Goal: Transaction & Acquisition: Subscribe to service/newsletter

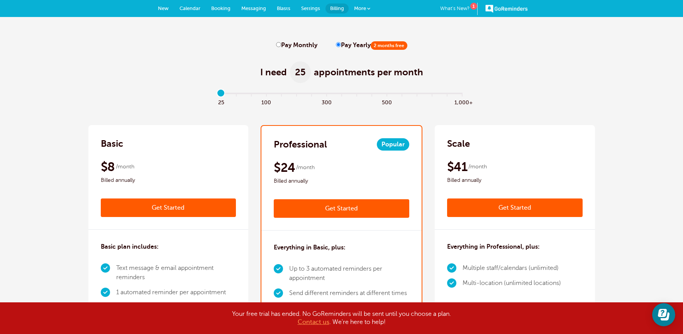
click at [163, 12] on link "New" at bounding box center [164, 8] width 22 height 17
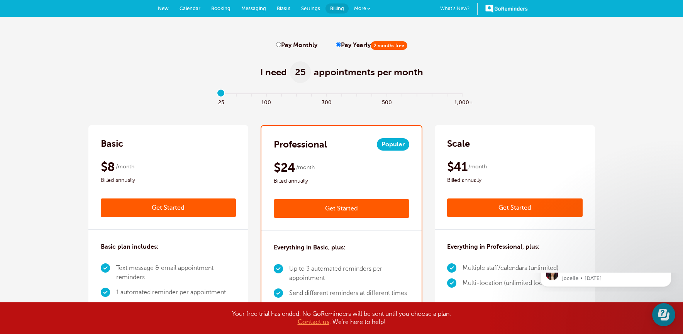
click at [197, 12] on link "Calendar" at bounding box center [190, 8] width 32 height 17
click at [512, 8] on link "GoReminders" at bounding box center [506, 8] width 42 height 17
click at [370, 8] on span at bounding box center [368, 8] width 3 height 3
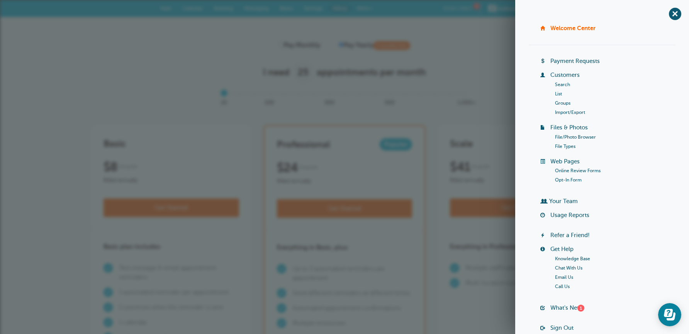
click at [451, 58] on div "I need 25 appointments per month" at bounding box center [344, 68] width 507 height 38
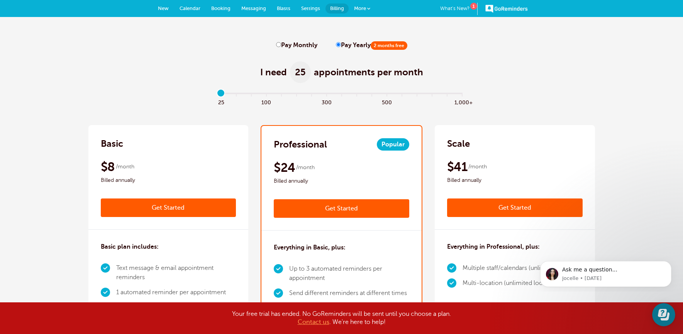
click at [165, 13] on link "New" at bounding box center [164, 8] width 22 height 17
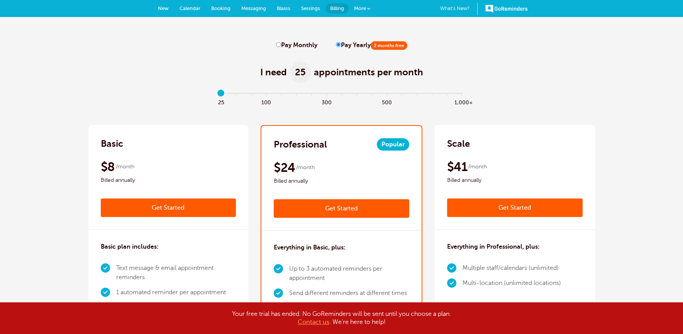
click at [190, 9] on span "Calendar" at bounding box center [190, 8] width 21 height 6
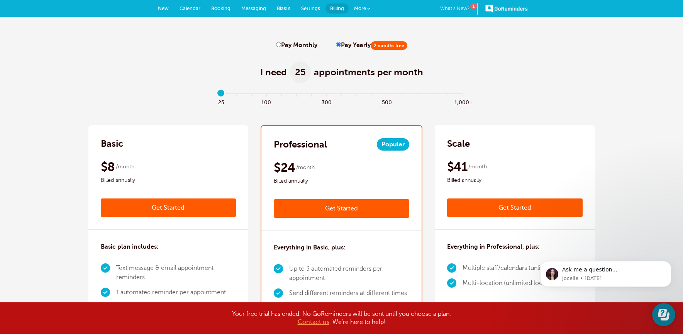
click at [472, 10] on link "What's New? 1" at bounding box center [458, 9] width 37 height 12
click at [507, 8] on link "GoReminders" at bounding box center [506, 8] width 42 height 17
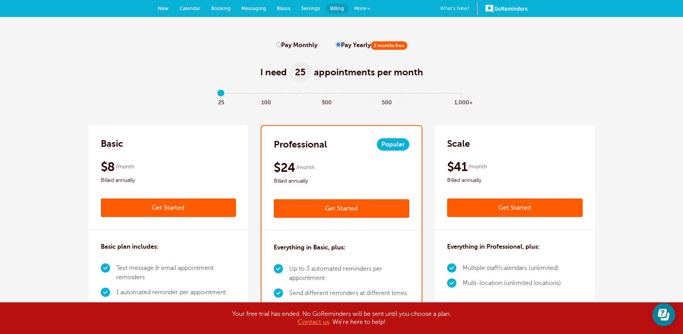
click at [490, 9] on link "GoReminders" at bounding box center [506, 8] width 42 height 17
click at [340, 10] on span "Billing" at bounding box center [337, 8] width 14 height 6
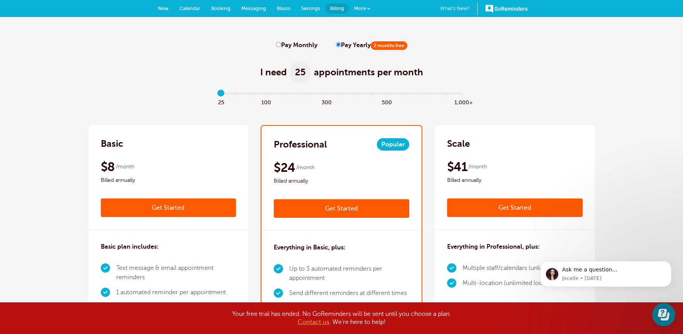
click at [281, 47] on label "Pay Monthly" at bounding box center [296, 45] width 41 height 7
click at [281, 47] on input "Pay Monthly" at bounding box center [278, 44] width 5 height 5
radio input "true"
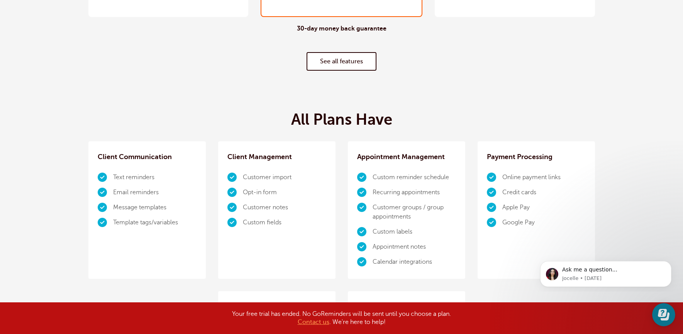
scroll to position [29, 0]
